Goal: Transaction & Acquisition: Download file/media

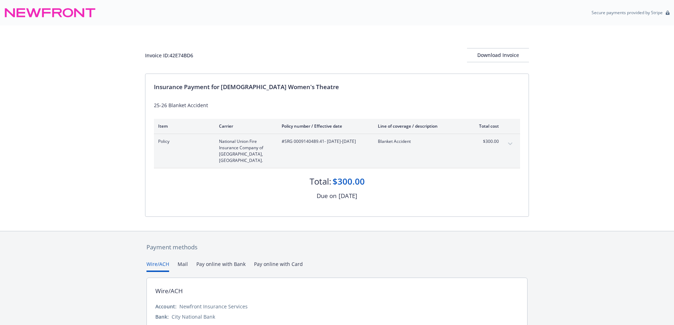
scroll to position [46, 0]
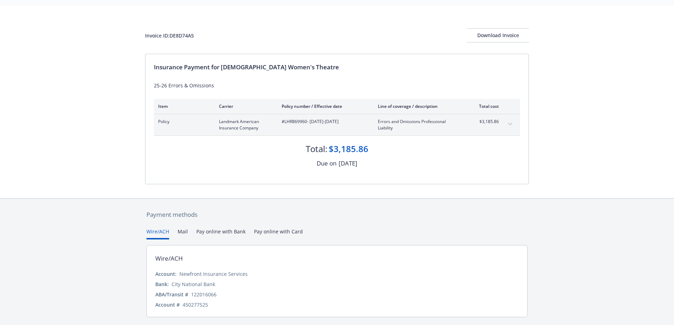
scroll to position [39, 0]
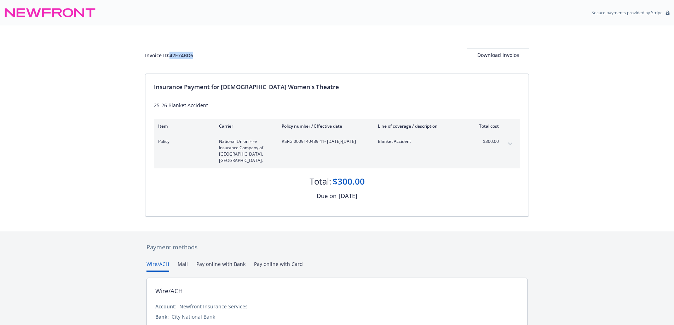
drag, startPoint x: 170, startPoint y: 54, endPoint x: 195, endPoint y: 55, distance: 24.1
click at [195, 55] on div "Invoice ID: 42E74BD6 Download Invoice" at bounding box center [337, 55] width 384 height 14
copy div "42E74BD6"
